Goal: Check status: Check status

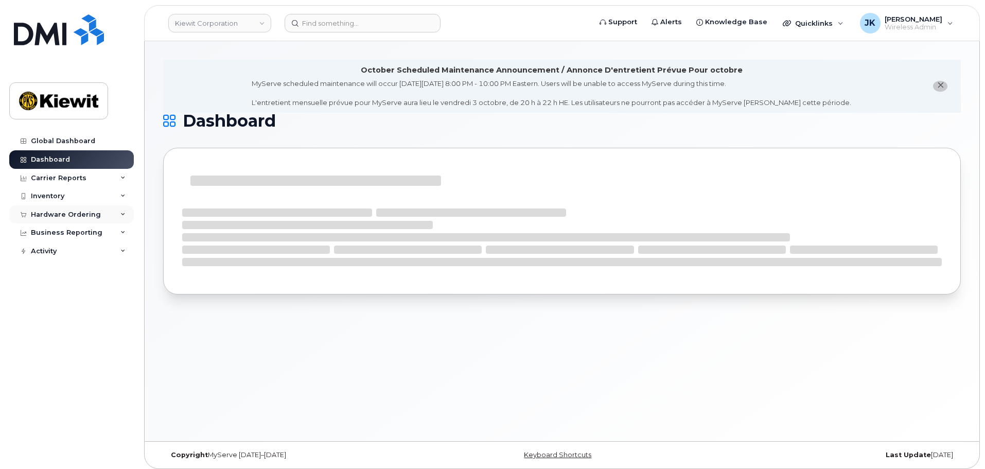
click at [93, 214] on div "Hardware Ordering" at bounding box center [66, 215] width 70 height 8
click at [64, 255] on link "Orders" at bounding box center [80, 253] width 107 height 20
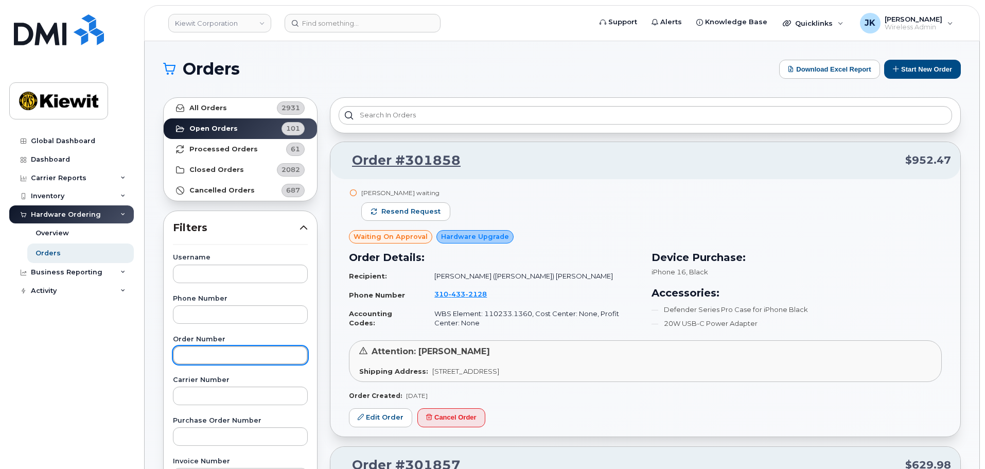
click at [277, 351] on input "text" at bounding box center [240, 355] width 135 height 19
paste input "301589"
type input "301589"
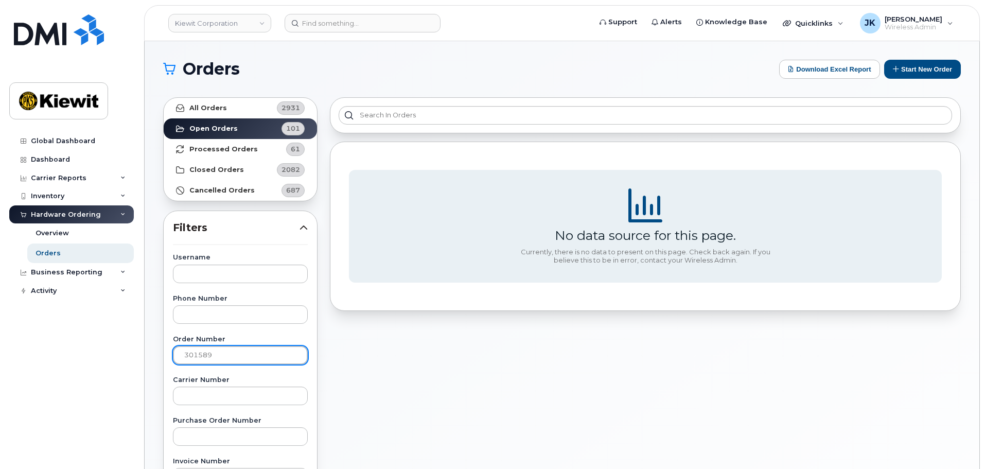
drag, startPoint x: 215, startPoint y: 360, endPoint x: 151, endPoint y: 355, distance: 64.5
click at [151, 355] on div "Orders Download Excel Report Start New Order All Orders 2931 Open Orders 101 Pr…" at bounding box center [562, 433] width 835 height 785
